Goal: Navigation & Orientation: Find specific page/section

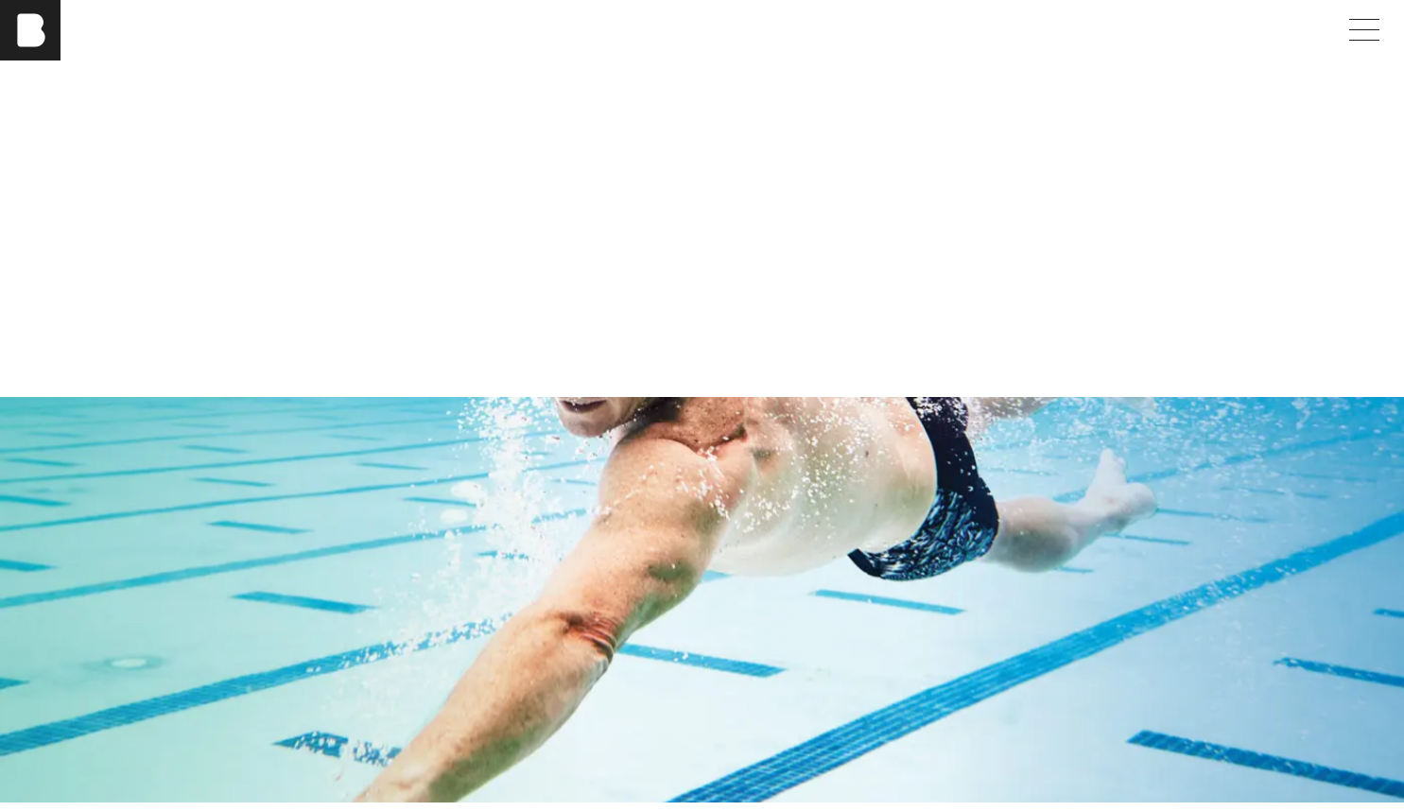
scroll to position [3586, 0]
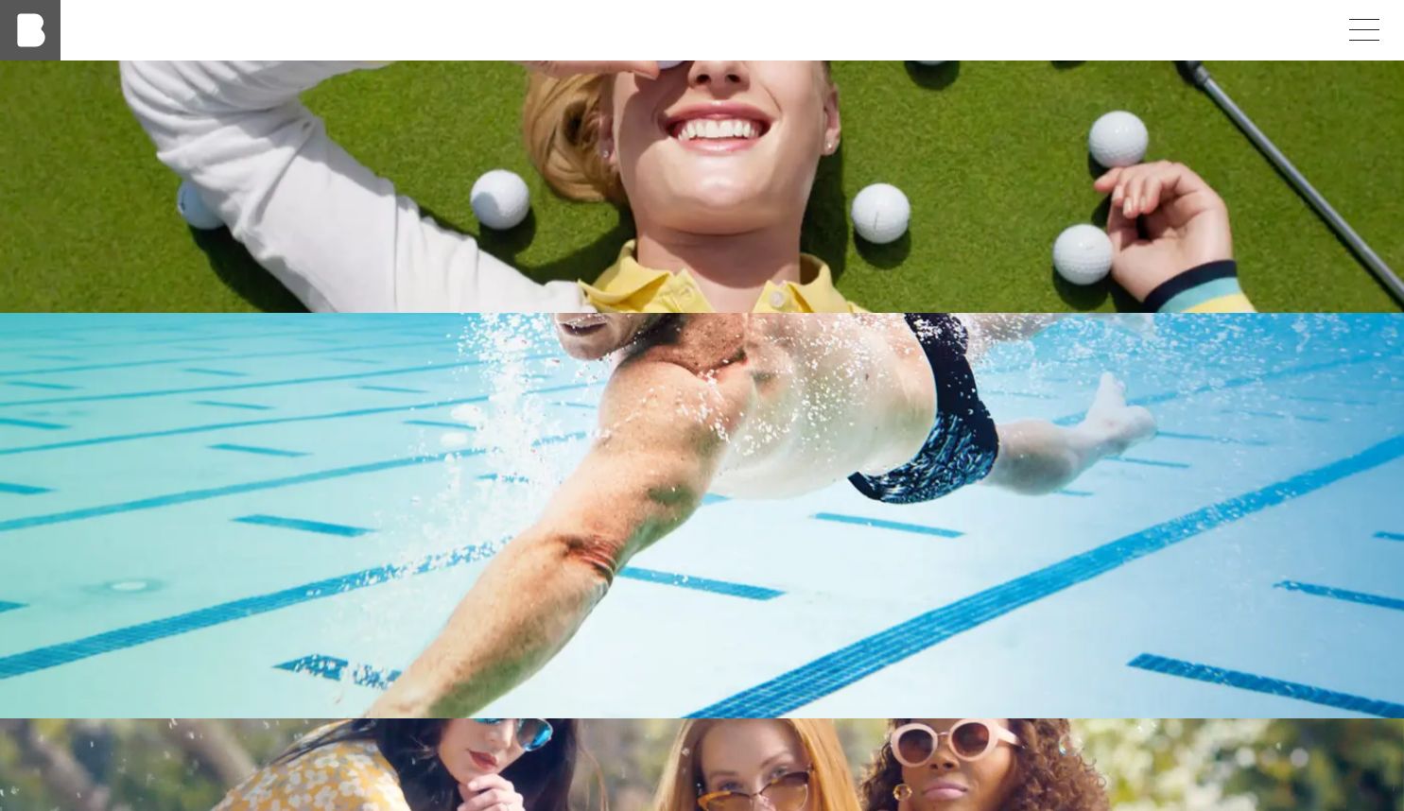
click at [40, 28] on img at bounding box center [30, 30] width 60 height 60
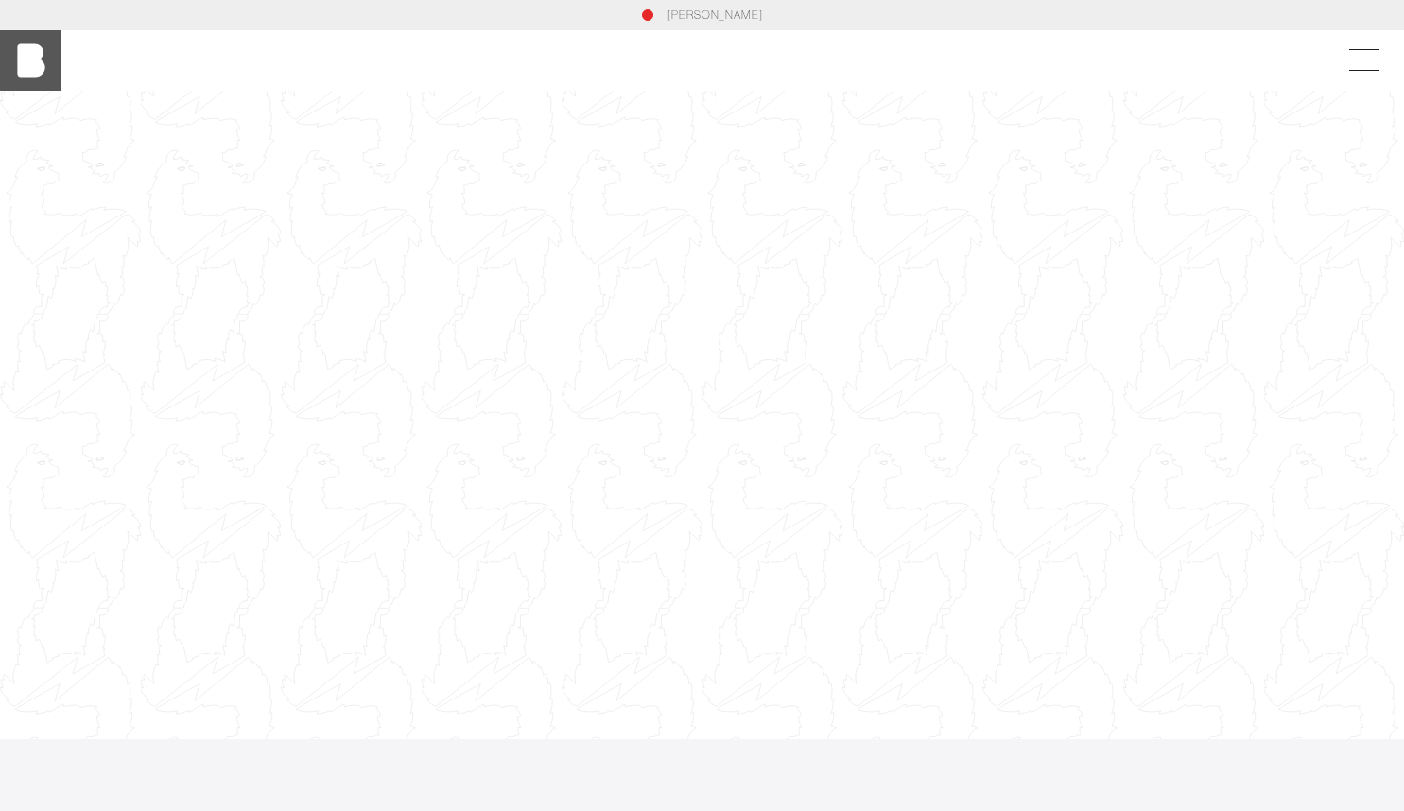
click at [10, 69] on img at bounding box center [30, 60] width 60 height 60
click at [1373, 59] on span at bounding box center [1359, 60] width 43 height 34
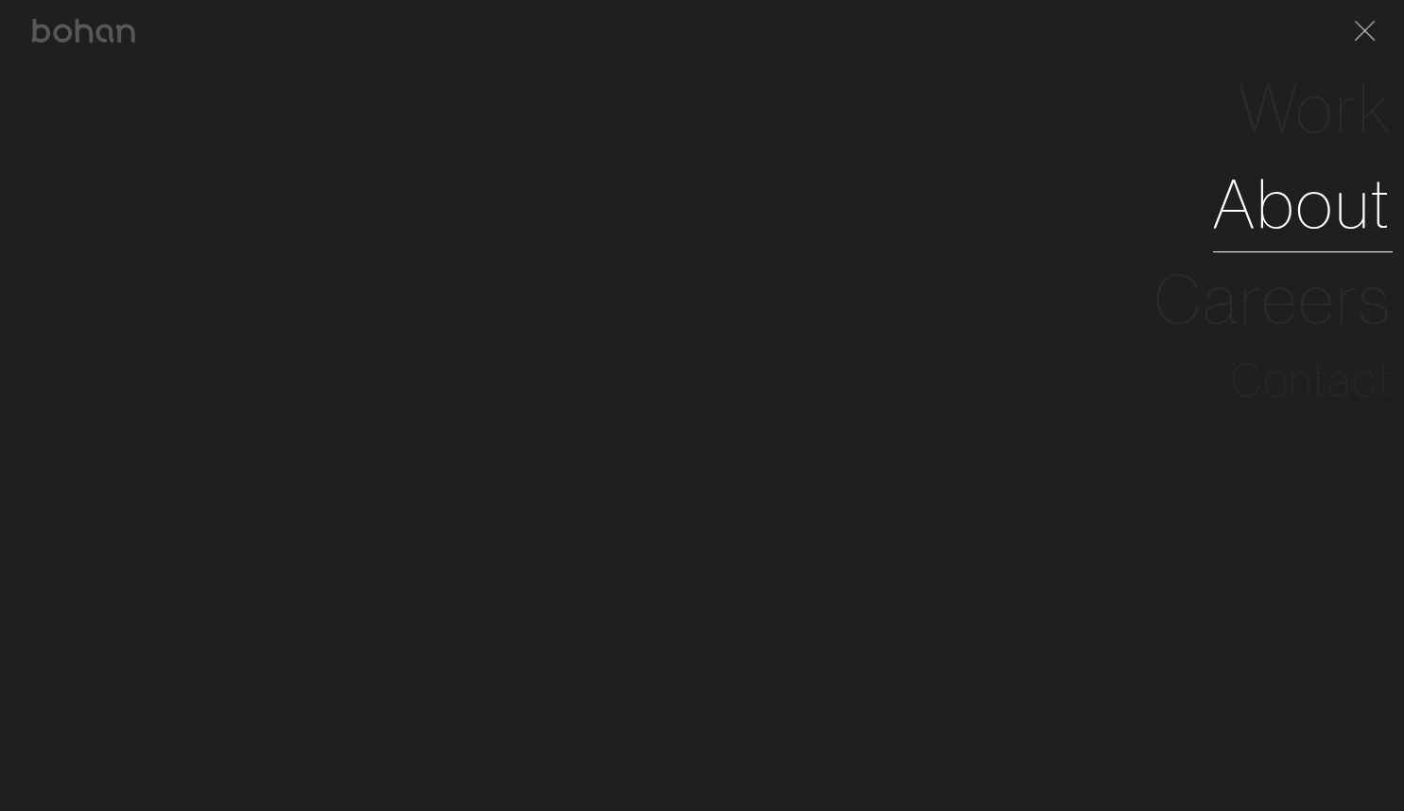
click at [1301, 202] on link "About" at bounding box center [1303, 203] width 180 height 95
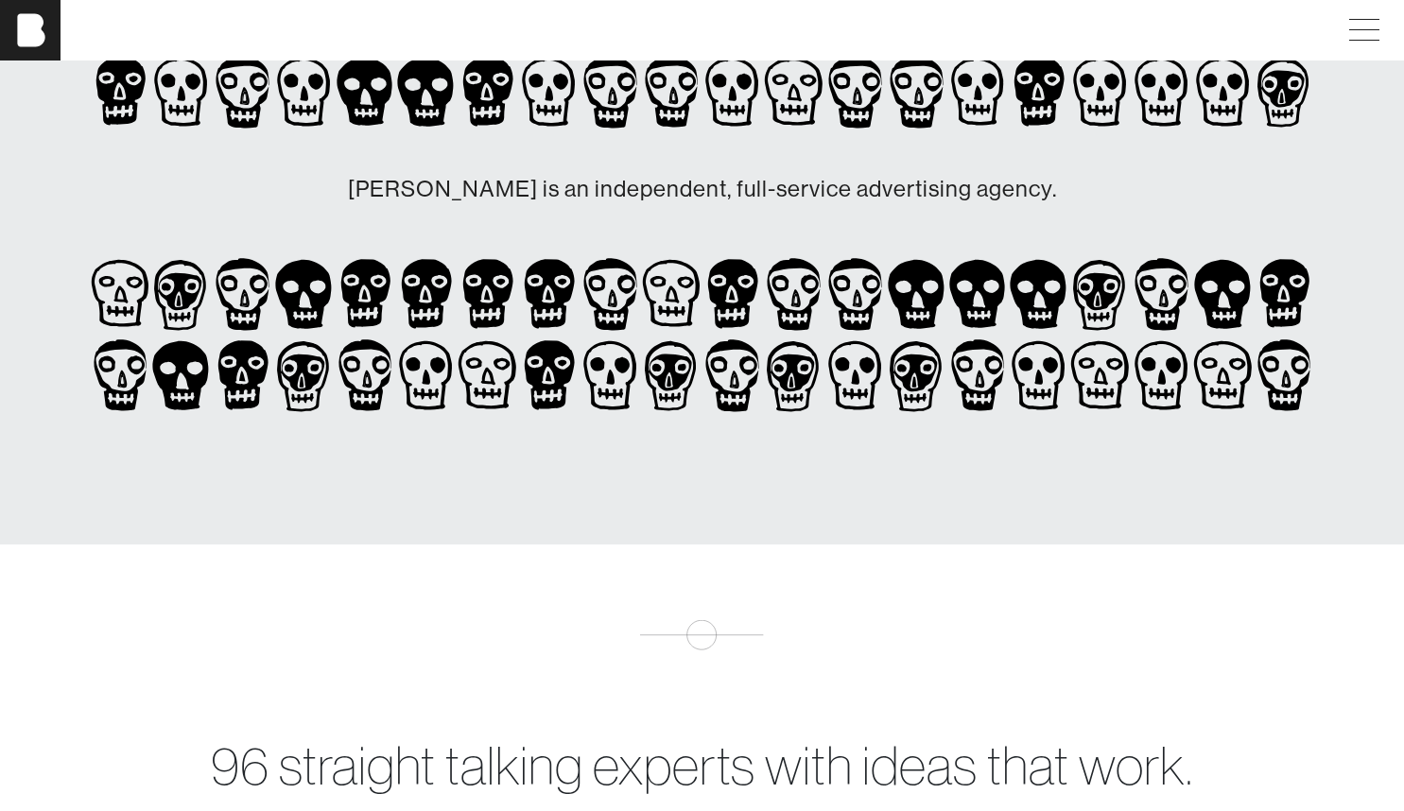
scroll to position [222, 0]
